Goal: Navigation & Orientation: Understand site structure

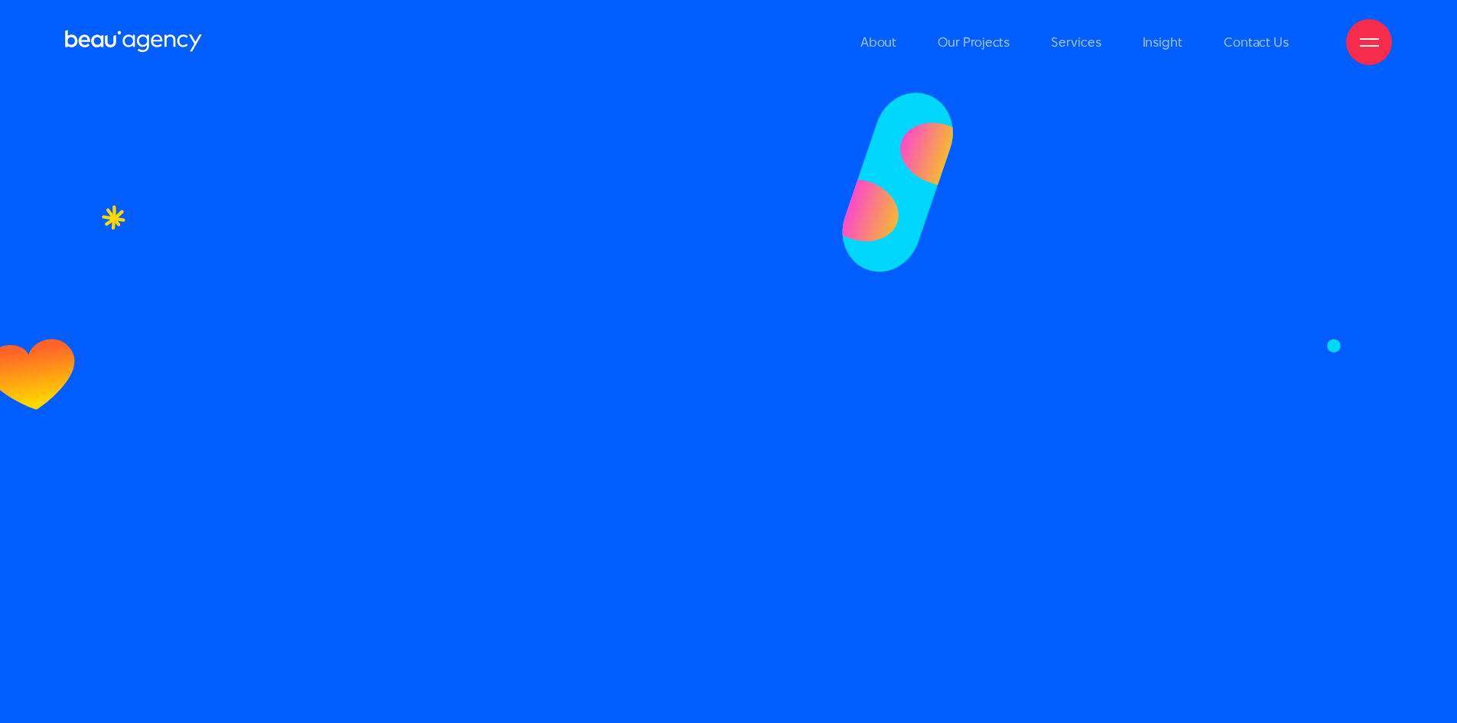
click at [151, 31] on icon at bounding box center [134, 41] width 138 height 27
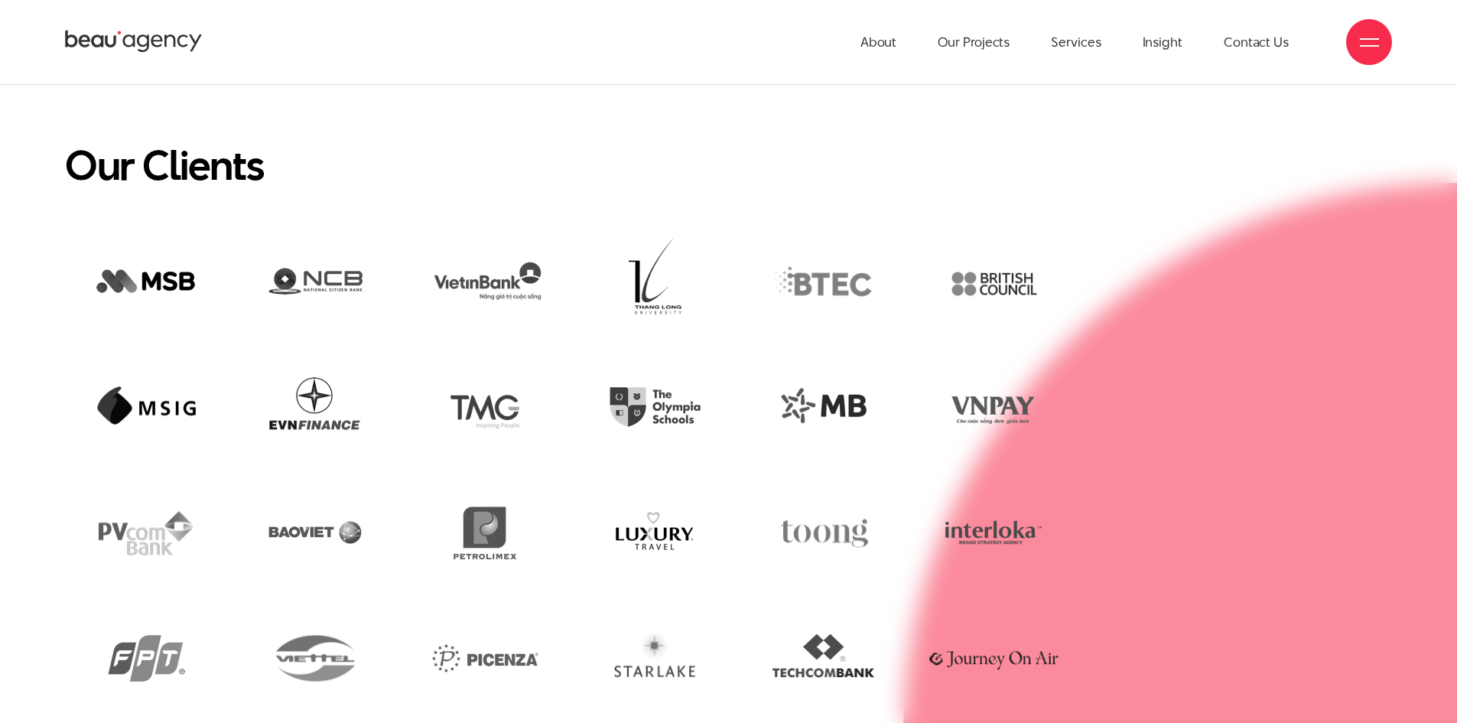
scroll to position [3824, 0]
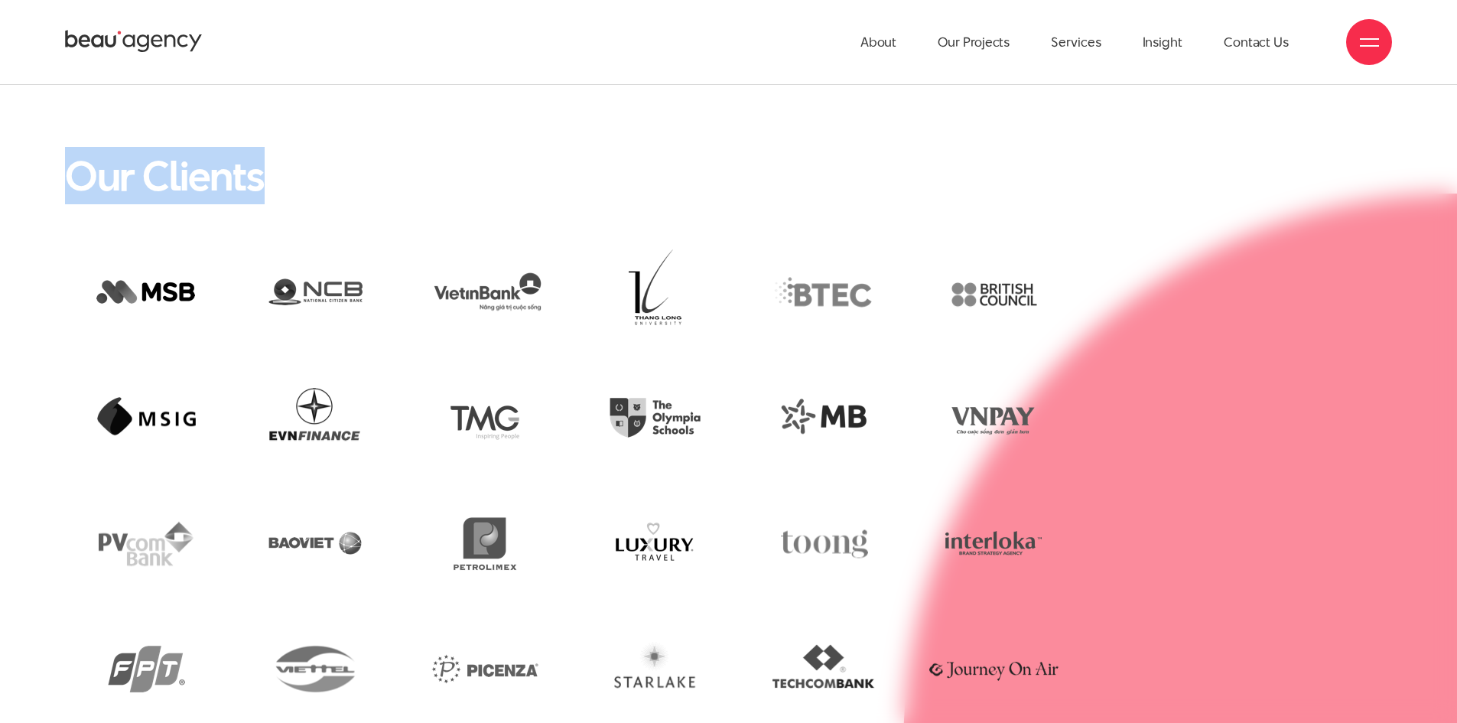
drag, startPoint x: 296, startPoint y: 158, endPoint x: 38, endPoint y: 167, distance: 257.9
click at [38, 167] on div "Our Clients" at bounding box center [728, 441] width 1457 height 580
copy h2 "Our Clients"
